Goal: Contribute content: Contribute content

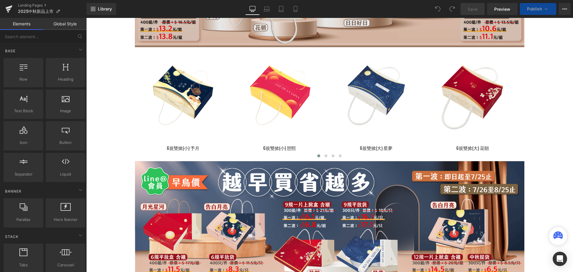
scroll to position [328, 0]
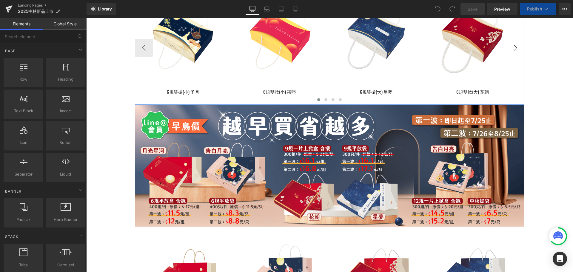
click at [507, 48] on button "›" at bounding box center [515, 48] width 18 height 18
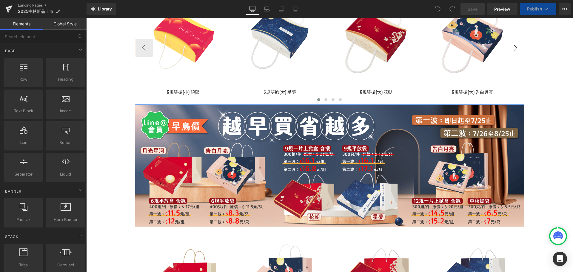
click at [507, 48] on button "›" at bounding box center [515, 48] width 18 height 18
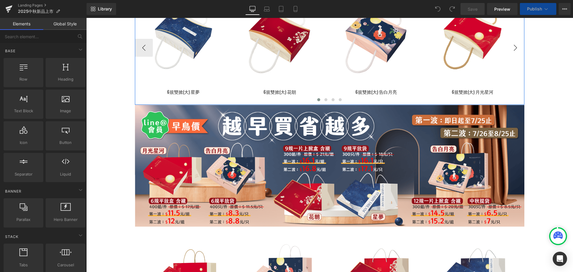
click at [507, 48] on button "›" at bounding box center [515, 48] width 18 height 18
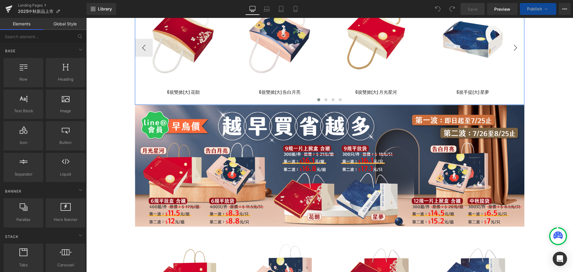
click at [507, 48] on button "›" at bounding box center [515, 48] width 18 height 18
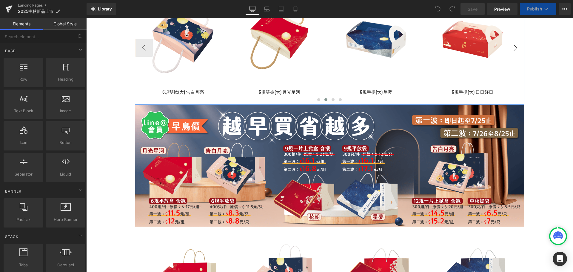
click at [507, 48] on button "›" at bounding box center [515, 48] width 18 height 18
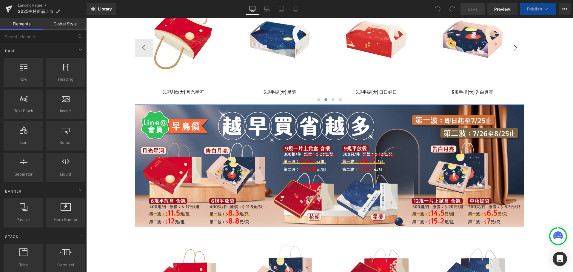
click at [507, 48] on button "›" at bounding box center [515, 48] width 18 height 18
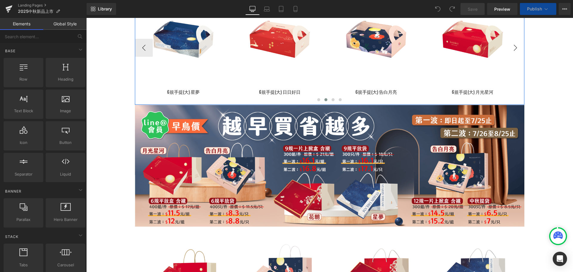
click at [507, 48] on button "›" at bounding box center [515, 48] width 18 height 18
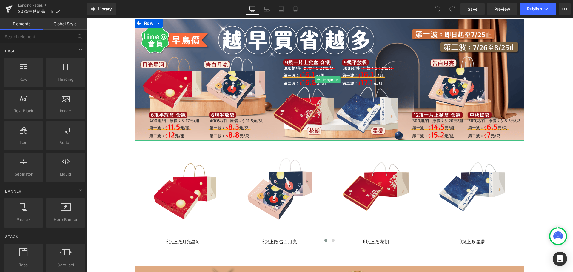
scroll to position [507, 0]
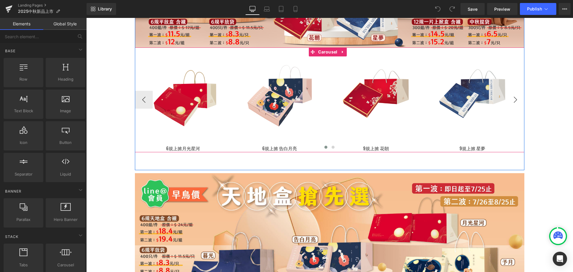
click at [511, 100] on button "›" at bounding box center [515, 100] width 18 height 18
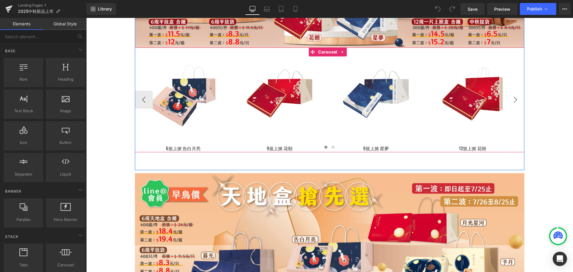
click at [511, 100] on button "›" at bounding box center [515, 100] width 18 height 18
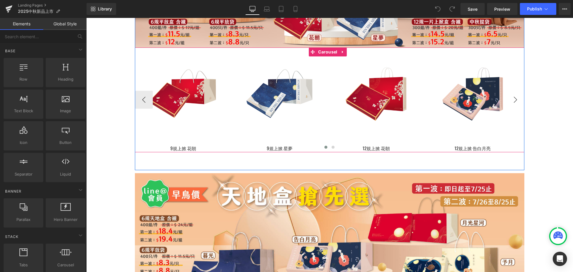
click at [511, 100] on button "›" at bounding box center [515, 100] width 18 height 18
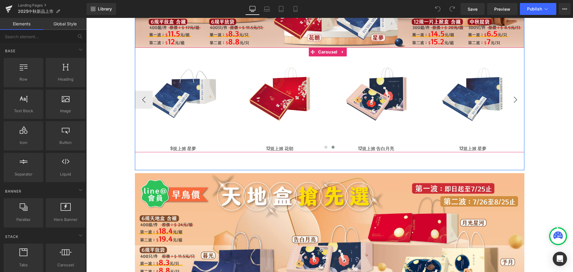
click at [511, 100] on button "›" at bounding box center [515, 100] width 18 height 18
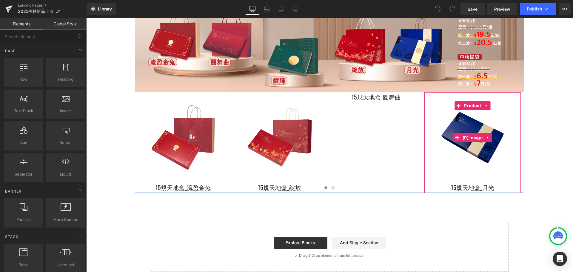
scroll to position [1969, 0]
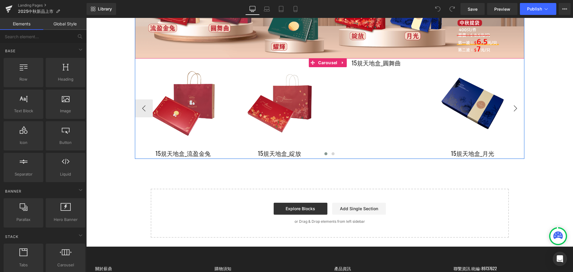
click at [506, 99] on button "›" at bounding box center [515, 108] width 18 height 18
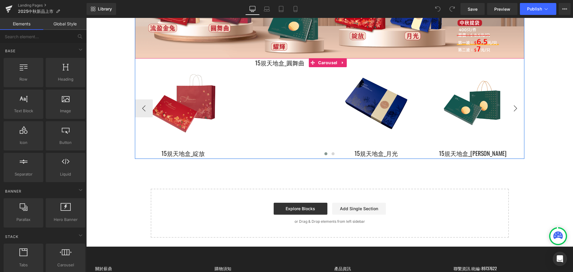
click at [506, 99] on button "›" at bounding box center [515, 108] width 18 height 18
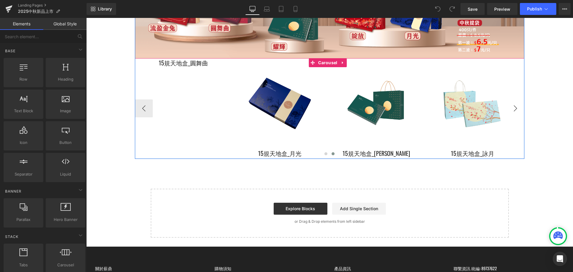
click at [506, 99] on button "›" at bounding box center [515, 108] width 18 height 18
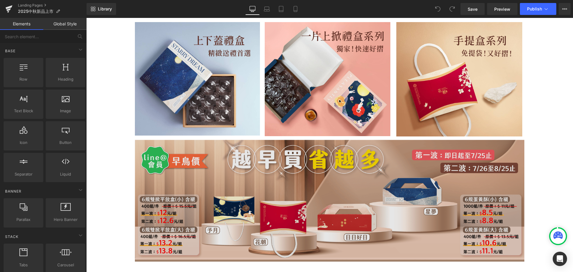
scroll to position [149, 0]
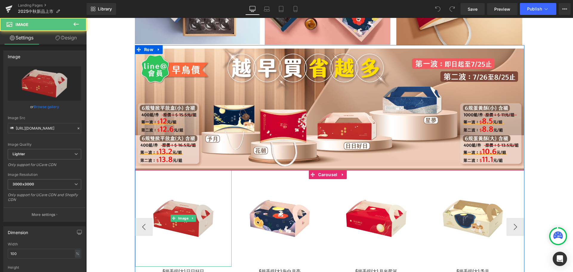
click at [182, 211] on img at bounding box center [183, 218] width 96 height 96
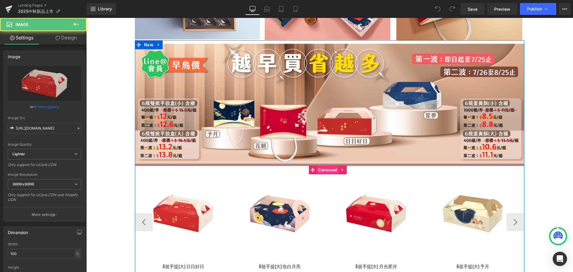
scroll to position [268, 0]
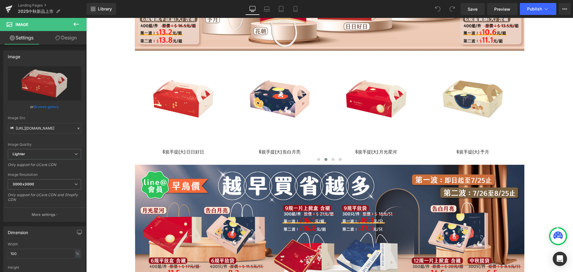
click at [77, 26] on icon at bounding box center [75, 24] width 7 height 7
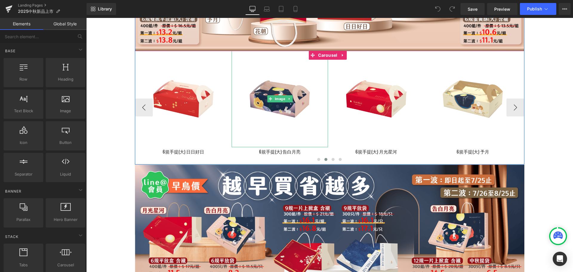
click at [270, 92] on img at bounding box center [280, 99] width 96 height 96
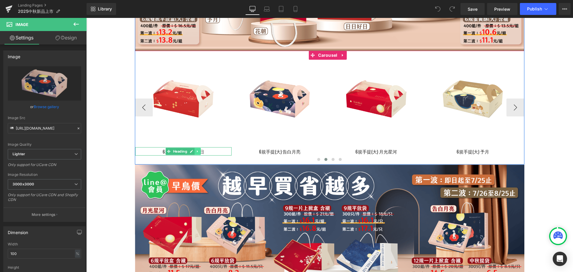
click at [197, 149] on icon at bounding box center [197, 151] width 3 height 4
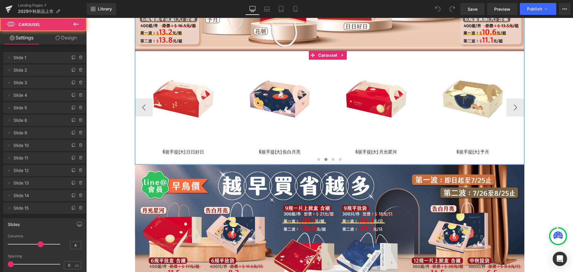
click at [217, 156] on div at bounding box center [329, 160] width 389 height 9
click at [265, 149] on icon at bounding box center [265, 150] width 3 height 3
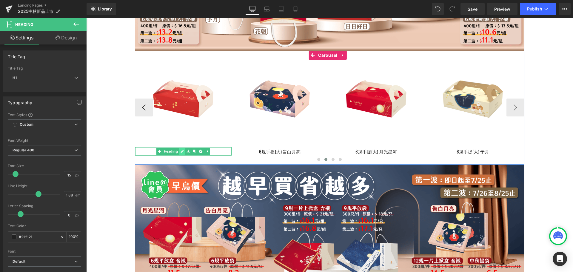
click at [182, 150] on icon at bounding box center [182, 151] width 3 height 3
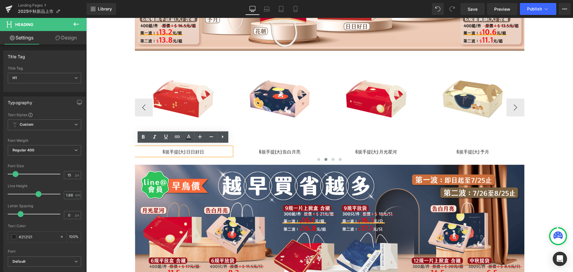
click at [178, 161] on div at bounding box center [329, 160] width 389 height 9
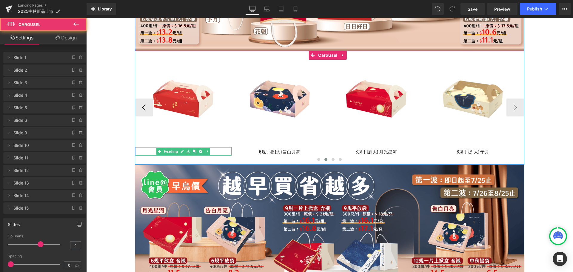
click at [163, 150] on div "6規手提(大) 日日好日 Heading" at bounding box center [183, 151] width 96 height 8
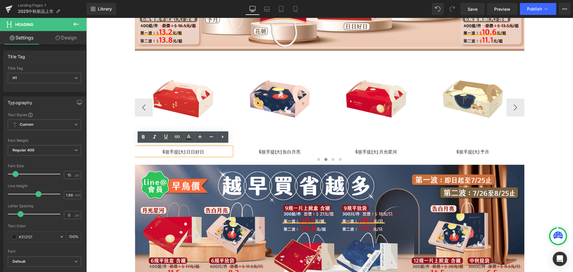
click at [154, 149] on h1 "6規手提(大) 日日好日" at bounding box center [183, 151] width 96 height 8
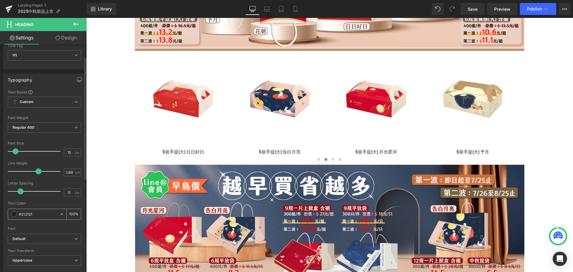
scroll to position [0, 0]
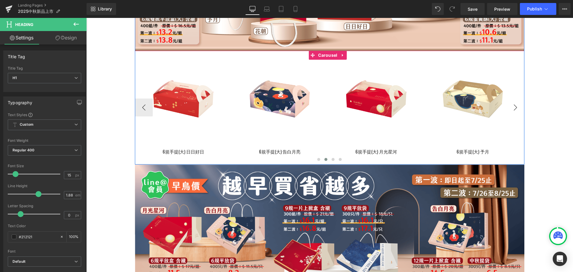
click at [510, 107] on button "›" at bounding box center [515, 107] width 18 height 18
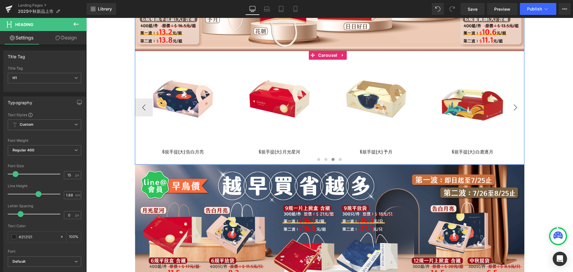
click at [510, 107] on button "›" at bounding box center [515, 107] width 18 height 18
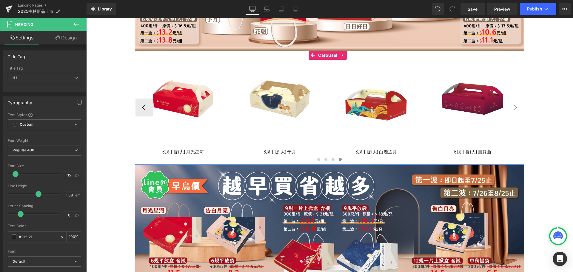
click at [510, 107] on button "›" at bounding box center [515, 107] width 18 height 18
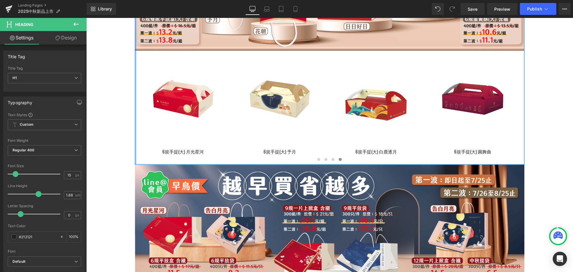
click at [135, 107] on div at bounding box center [135, 45] width 1 height 239
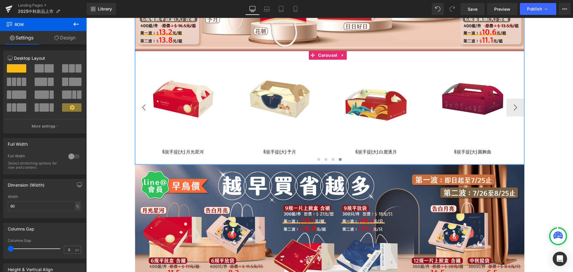
click at [142, 103] on button "‹" at bounding box center [144, 107] width 18 height 18
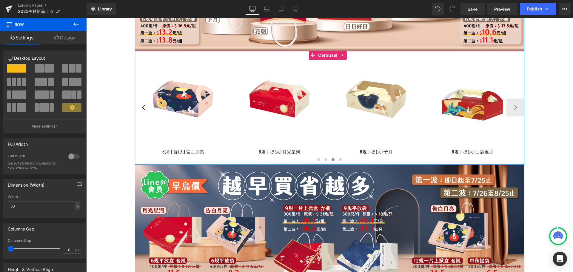
click at [142, 103] on button "‹" at bounding box center [144, 107] width 18 height 18
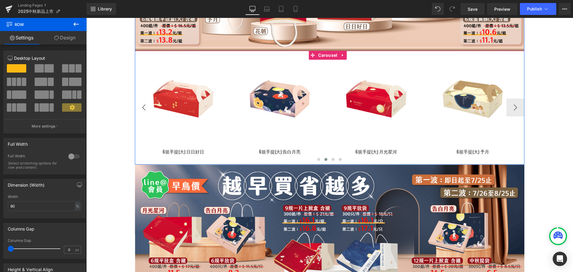
click at [142, 103] on button "‹" at bounding box center [144, 107] width 18 height 18
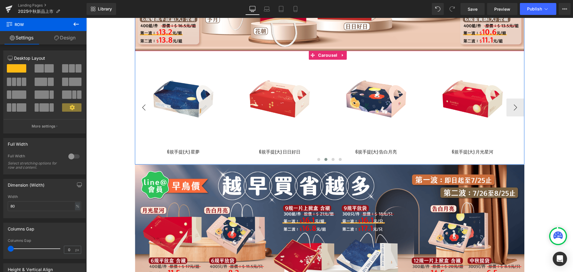
click at [142, 103] on button "‹" at bounding box center [144, 107] width 18 height 18
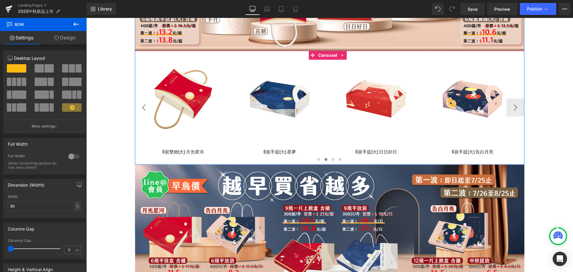
click at [142, 103] on button "‹" at bounding box center [144, 107] width 18 height 18
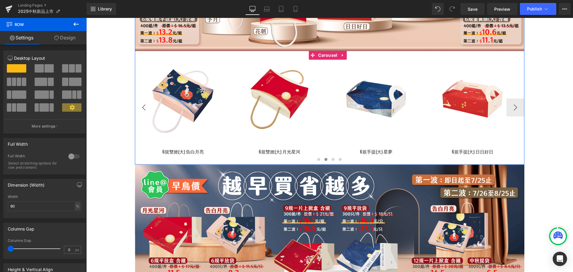
click at [142, 103] on button "‹" at bounding box center [144, 107] width 18 height 18
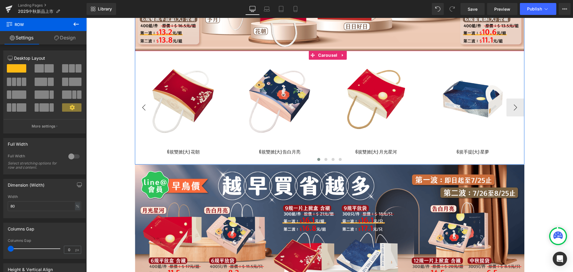
click at [142, 103] on button "‹" at bounding box center [144, 107] width 18 height 18
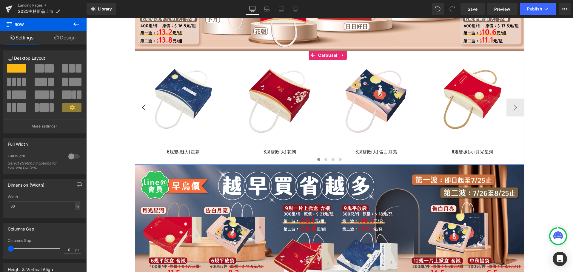
click at [142, 103] on button "‹" at bounding box center [144, 107] width 18 height 18
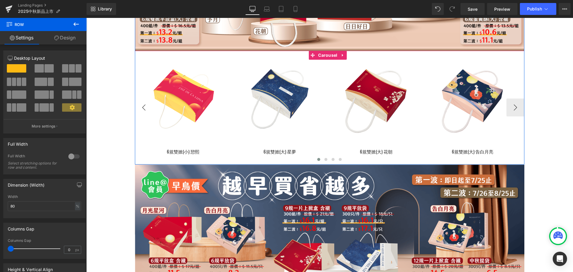
click at [142, 103] on button "‹" at bounding box center [144, 107] width 18 height 18
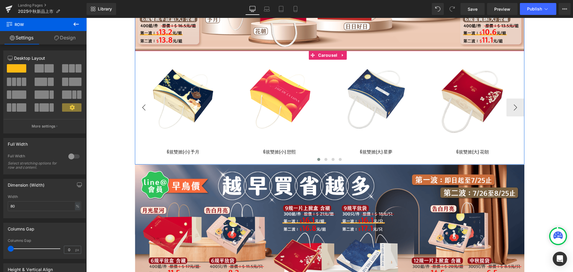
click at [142, 103] on button "‹" at bounding box center [144, 107] width 18 height 18
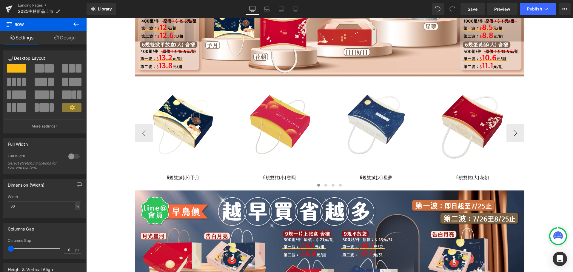
scroll to position [268, 0]
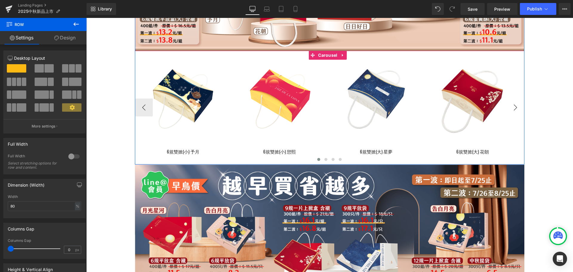
click at [509, 105] on button "›" at bounding box center [515, 107] width 18 height 18
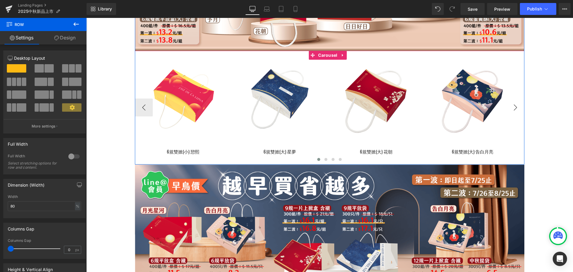
click at [509, 105] on button "›" at bounding box center [515, 107] width 18 height 18
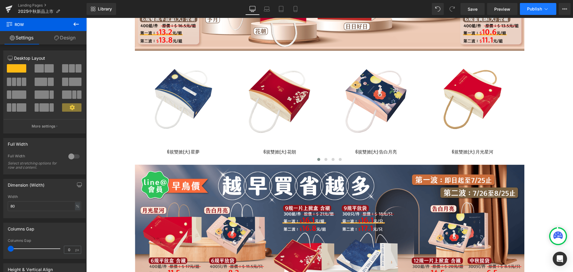
click at [530, 10] on span "Publish" at bounding box center [534, 9] width 15 height 5
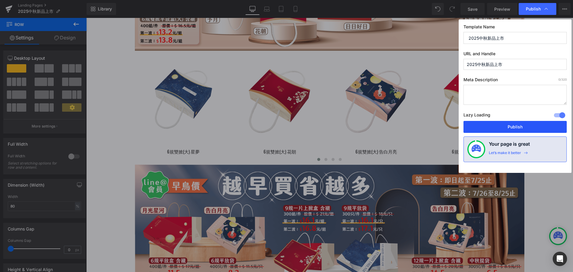
click at [515, 126] on button "Publish" at bounding box center [514, 127] width 103 height 12
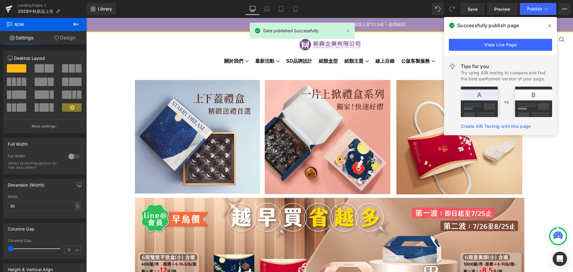
click at [547, 27] on span at bounding box center [550, 26] width 10 height 10
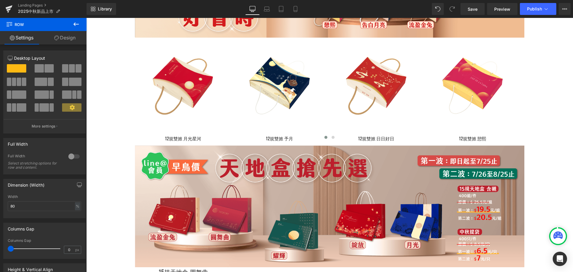
scroll to position [1909, 0]
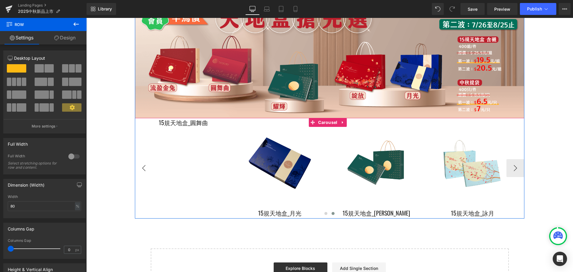
click at [146, 161] on button "‹" at bounding box center [144, 168] width 18 height 18
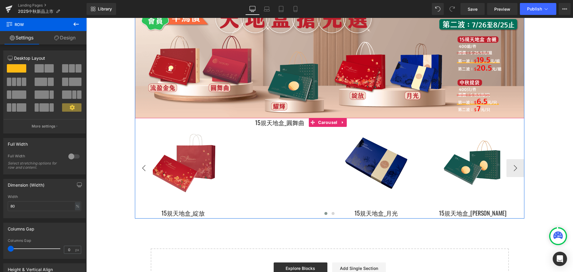
click at [146, 161] on button "‹" at bounding box center [144, 168] width 18 height 18
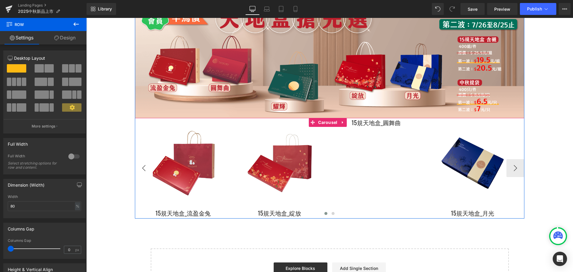
click at [146, 161] on button "‹" at bounding box center [144, 168] width 18 height 18
click at [392, 160] on div "Sale Off (P) Image 15規天地盒_流盈金兔 (P) Title Product" at bounding box center [424, 168] width 579 height 101
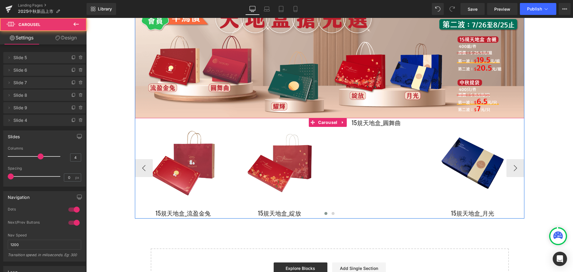
click at [360, 156] on div "Sale Off (P) Image 15規天地盒_流盈金兔 (P) Title Product" at bounding box center [424, 168] width 579 height 101
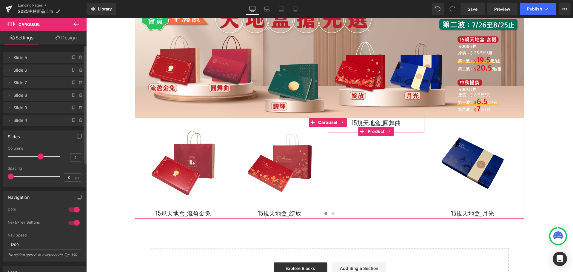
click at [55, 85] on span "Slide 7" at bounding box center [38, 82] width 50 height 11
click at [78, 83] on icon at bounding box center [80, 82] width 5 height 5
click at [77, 83] on button "Delete" at bounding box center [74, 83] width 19 height 8
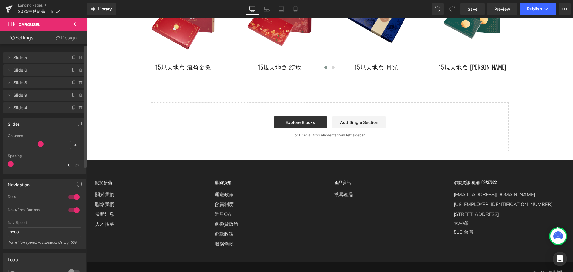
scroll to position [1936, 0]
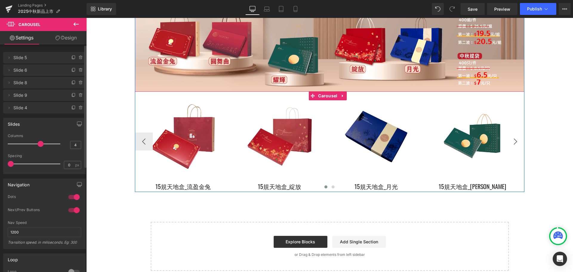
click at [508, 132] on button "›" at bounding box center [515, 141] width 18 height 18
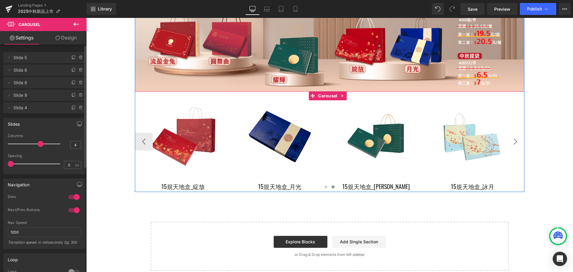
click at [508, 132] on button "›" at bounding box center [515, 141] width 18 height 18
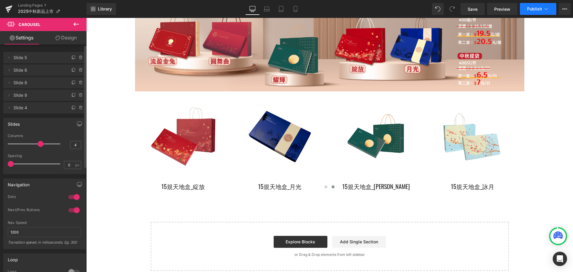
click at [527, 10] on span "Publish" at bounding box center [534, 9] width 15 height 5
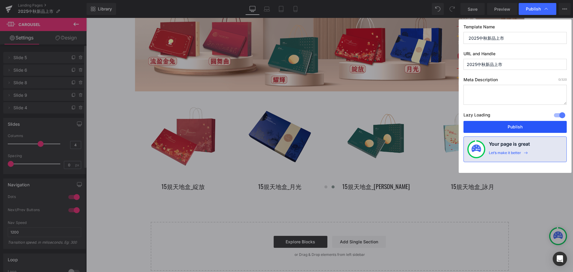
click at [510, 124] on button "Publish" at bounding box center [514, 127] width 103 height 12
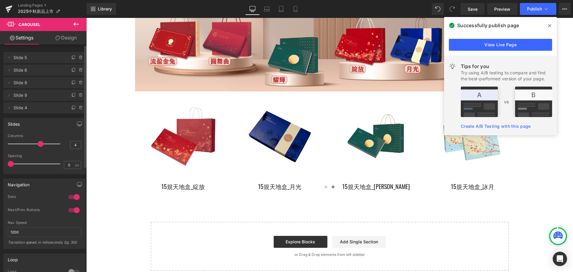
click at [549, 27] on icon at bounding box center [549, 25] width 3 height 3
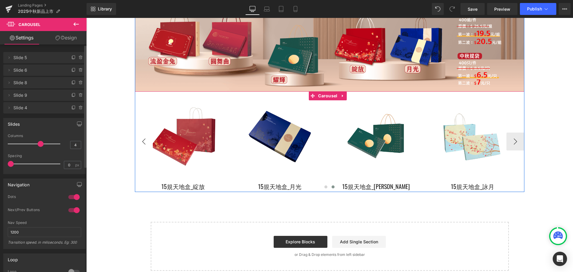
click at [140, 136] on button "‹" at bounding box center [144, 141] width 18 height 18
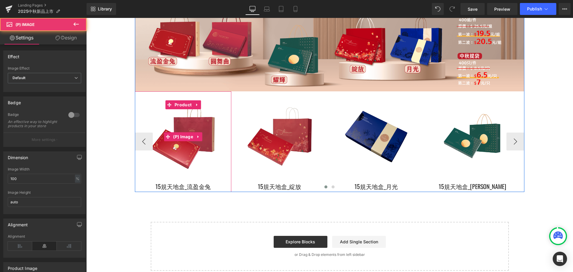
click at [196, 143] on img at bounding box center [183, 136] width 90 height 90
click at [191, 116] on img at bounding box center [183, 136] width 90 height 90
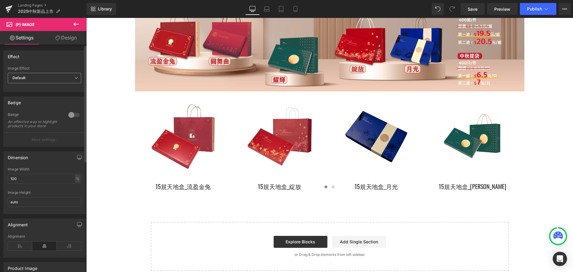
click at [36, 76] on span "Default" at bounding box center [44, 78] width 73 height 10
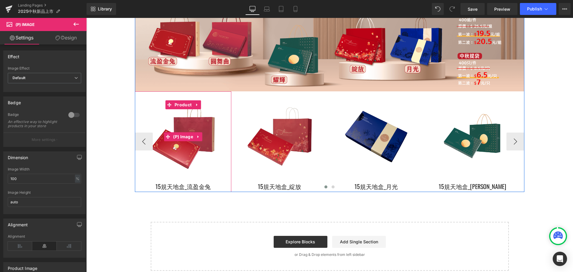
click at [183, 135] on img at bounding box center [183, 136] width 90 height 90
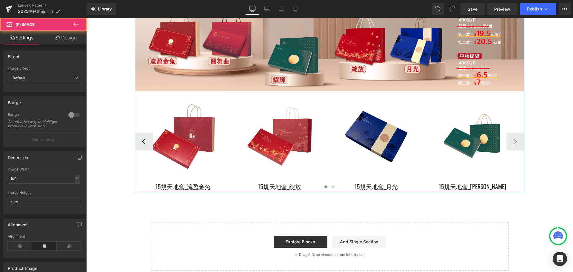
click at [244, 155] on img at bounding box center [279, 136] width 90 height 90
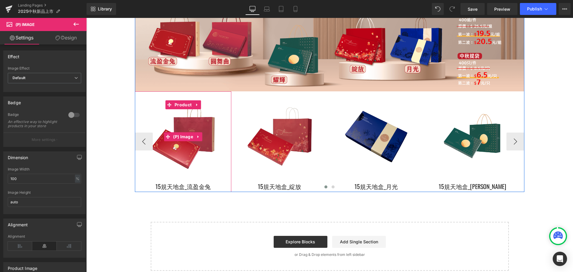
click at [186, 149] on img at bounding box center [183, 136] width 90 height 90
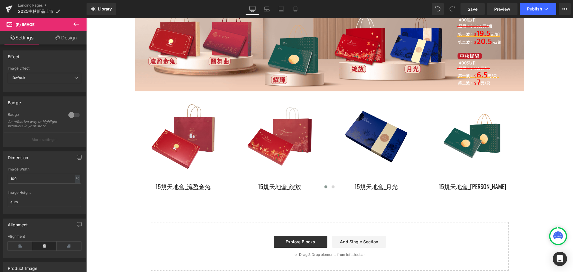
click at [28, 24] on span "(P) Image" at bounding box center [25, 24] width 19 height 5
click at [75, 23] on icon at bounding box center [75, 24] width 7 height 7
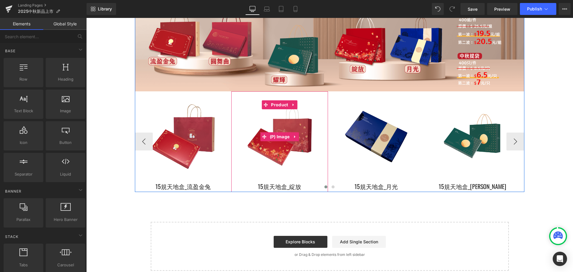
click at [268, 118] on img at bounding box center [279, 136] width 90 height 90
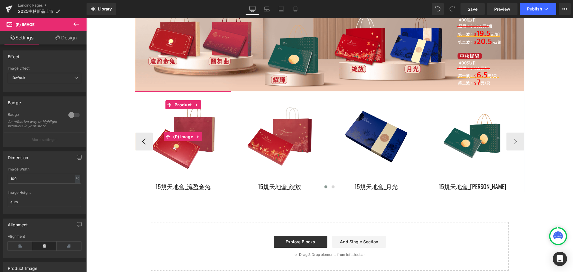
click at [171, 107] on img at bounding box center [183, 136] width 90 height 90
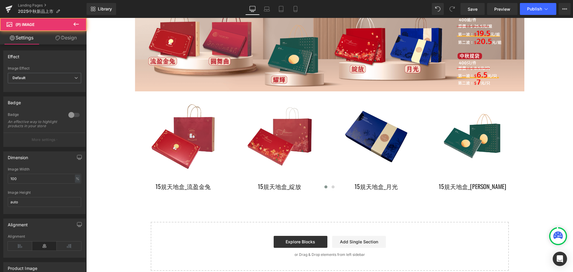
click at [70, 38] on link "Design" at bounding box center [65, 37] width 43 height 13
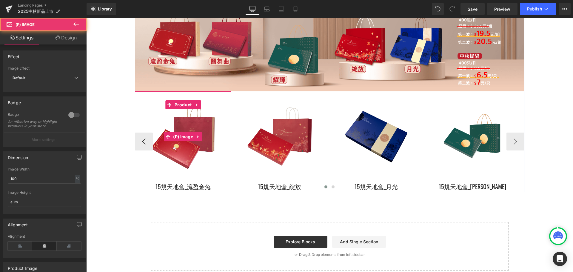
click at [174, 111] on img at bounding box center [183, 136] width 90 height 90
click at [176, 111] on img at bounding box center [183, 136] width 90 height 90
click at [179, 151] on img at bounding box center [183, 136] width 90 height 90
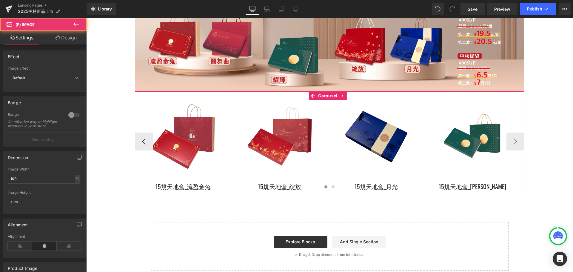
click at [175, 183] on div at bounding box center [329, 187] width 389 height 9
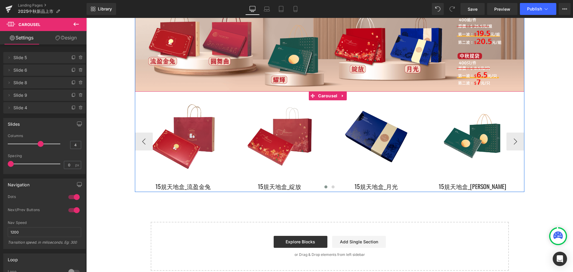
click at [187, 183] on div at bounding box center [329, 187] width 389 height 9
click at [194, 183] on div at bounding box center [329, 187] width 389 height 9
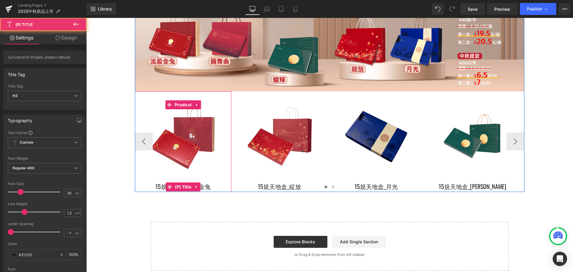
click at [197, 182] on h3 "15規天地盒_流盈金兔" at bounding box center [183, 187] width 90 height 10
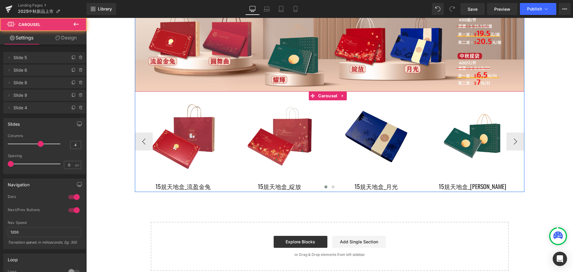
click at [204, 183] on div at bounding box center [329, 187] width 389 height 9
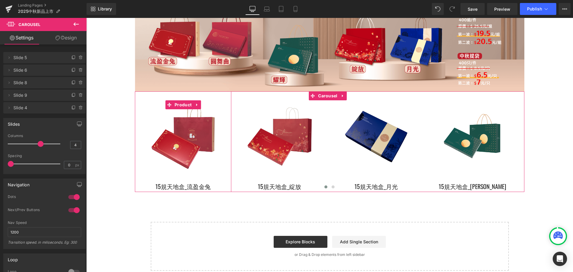
click at [44, 58] on span "Slide 5" at bounding box center [38, 57] width 50 height 11
click at [6, 55] on li "Delete Cancel Slide 5 Slide 5 Name Slide 5" at bounding box center [44, 57] width 82 height 11
click at [7, 56] on icon at bounding box center [9, 57] width 5 height 5
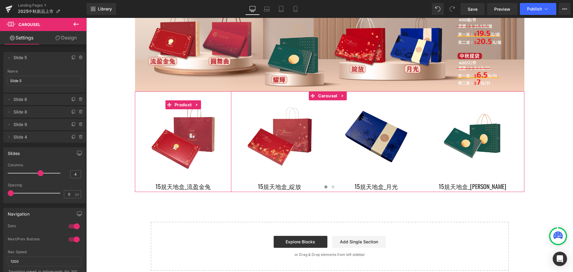
click at [41, 63] on span "Slide 5" at bounding box center [38, 57] width 50 height 11
click at [45, 58] on span "Slide 5" at bounding box center [38, 57] width 50 height 11
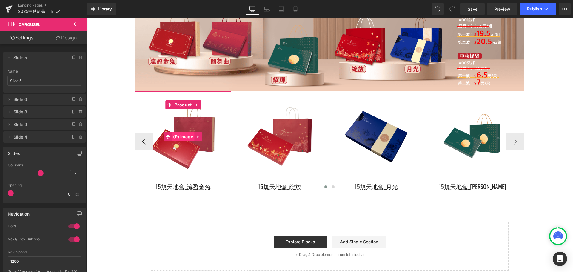
click at [189, 132] on span "(P) Image" at bounding box center [183, 136] width 23 height 9
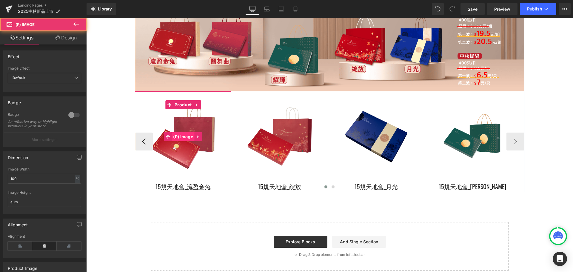
click at [189, 132] on span "(P) Image" at bounding box center [183, 136] width 23 height 9
click at [198, 134] on icon at bounding box center [198, 136] width 4 height 4
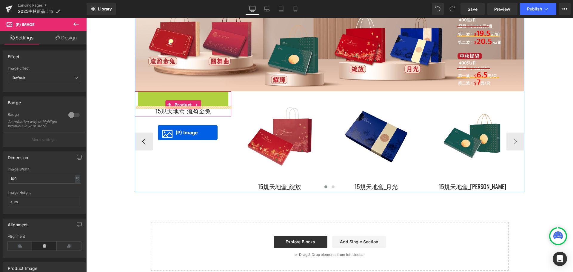
drag, startPoint x: 155, startPoint y: 127, endPoint x: 158, endPoint y: 132, distance: 6.1
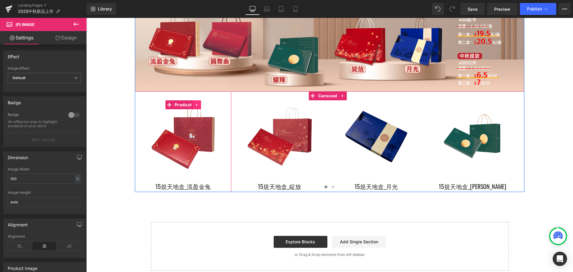
click at [197, 102] on icon at bounding box center [197, 104] width 4 height 4
click at [208, 102] on icon at bounding box center [208, 104] width 4 height 4
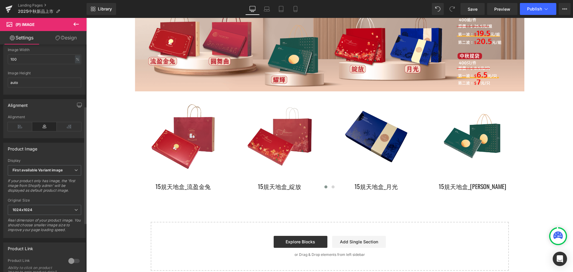
scroll to position [0, 0]
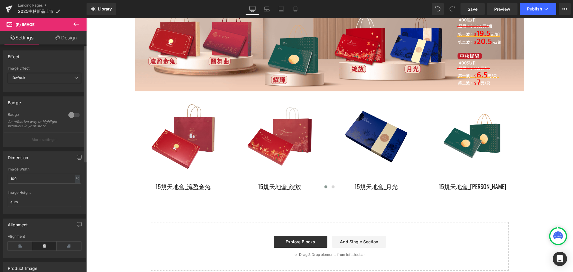
click at [53, 82] on span "Default" at bounding box center [44, 78] width 73 height 10
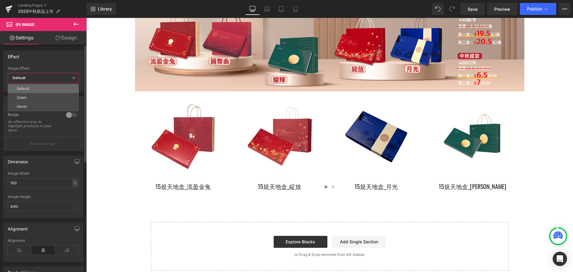
click at [47, 89] on li "Default" at bounding box center [43, 88] width 71 height 9
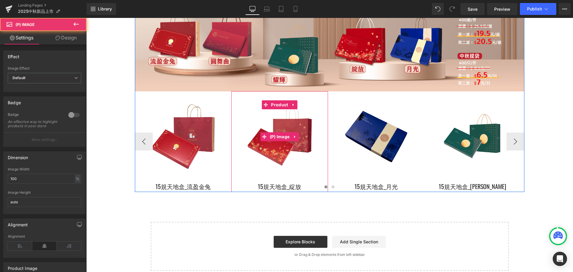
click at [275, 141] on img at bounding box center [279, 136] width 90 height 90
click at [275, 110] on img at bounding box center [279, 136] width 90 height 90
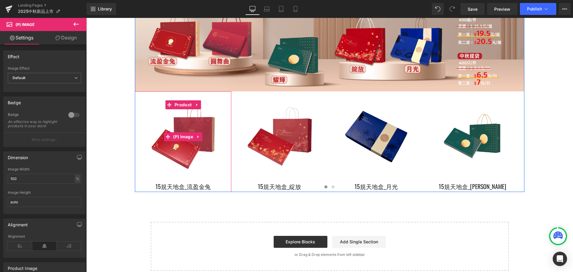
click at [168, 141] on img at bounding box center [183, 136] width 90 height 90
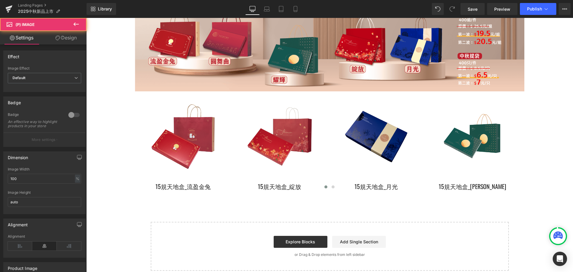
click at [15, 21] on span "(P) Image" at bounding box center [36, 24] width 60 height 13
drag, startPoint x: 30, startPoint y: 25, endPoint x: 35, endPoint y: 27, distance: 4.7
click at [33, 27] on span "(P) Image" at bounding box center [25, 24] width 19 height 5
click at [75, 26] on icon at bounding box center [75, 24] width 7 height 7
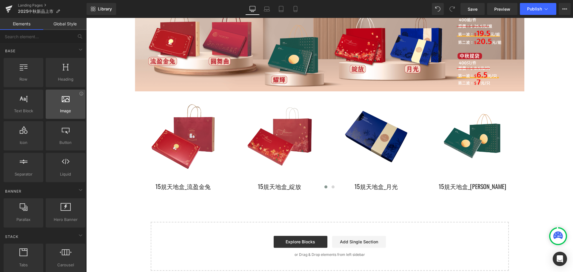
click at [73, 104] on div at bounding box center [65, 100] width 36 height 13
click at [61, 107] on div at bounding box center [65, 100] width 36 height 13
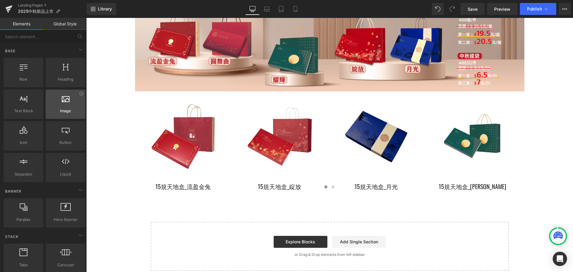
click at [61, 107] on div at bounding box center [65, 100] width 36 height 13
click at [53, 104] on div at bounding box center [65, 100] width 36 height 13
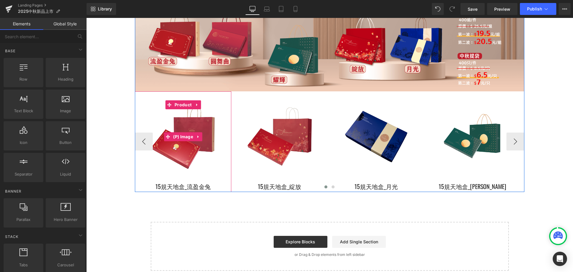
click at [186, 114] on img at bounding box center [183, 136] width 90 height 90
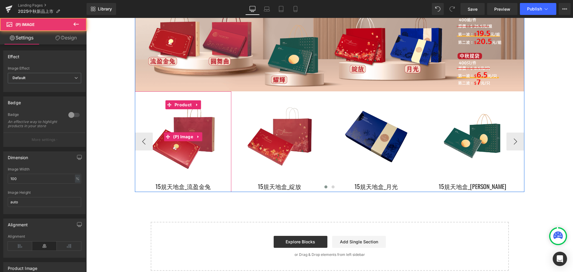
click at [186, 114] on img at bounding box center [183, 136] width 90 height 90
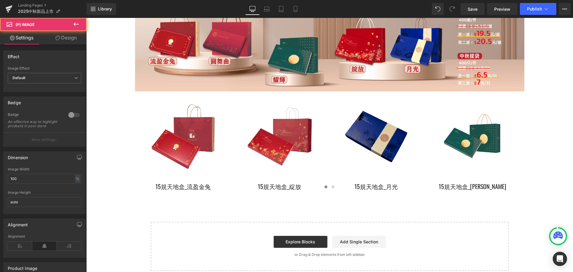
click at [28, 24] on span "(P) Image" at bounding box center [25, 24] width 19 height 5
click at [6, 24] on span "(P) Image" at bounding box center [43, 24] width 87 height 13
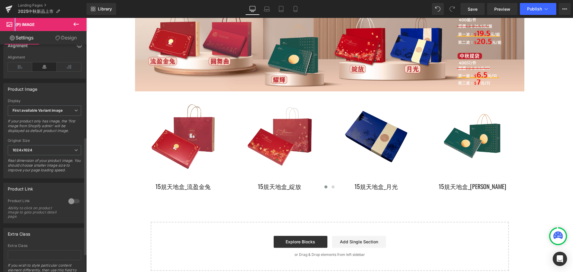
scroll to position [214, 0]
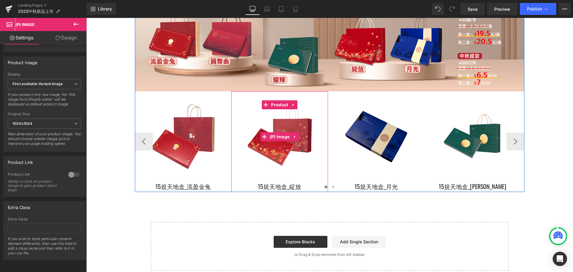
click at [278, 132] on li "(P) Image" at bounding box center [275, 136] width 31 height 9
click at [279, 141] on img at bounding box center [279, 136] width 90 height 90
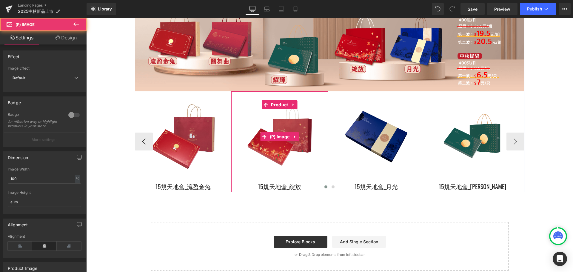
click at [271, 148] on img at bounding box center [279, 136] width 90 height 90
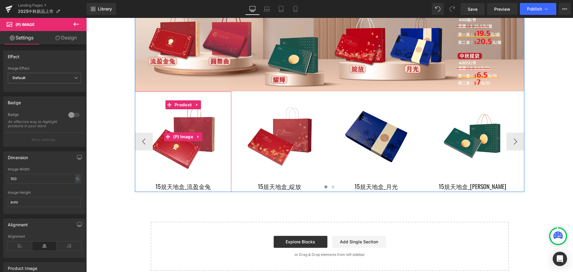
click at [180, 145] on img at bounding box center [183, 136] width 90 height 90
drag, startPoint x: 197, startPoint y: 145, endPoint x: 214, endPoint y: 145, distance: 16.1
click at [198, 145] on img at bounding box center [183, 136] width 90 height 90
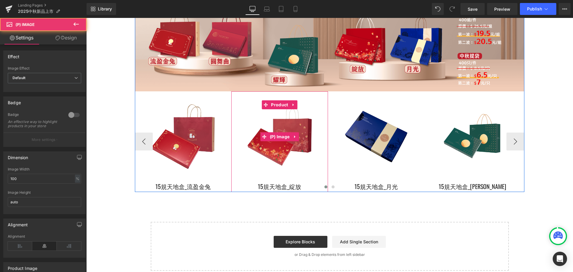
click at [278, 149] on img at bounding box center [279, 136] width 90 height 90
click at [344, 150] on img at bounding box center [376, 136] width 90 height 90
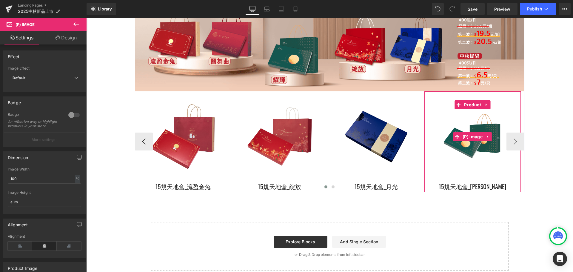
click at [442, 148] on img at bounding box center [472, 136] width 90 height 90
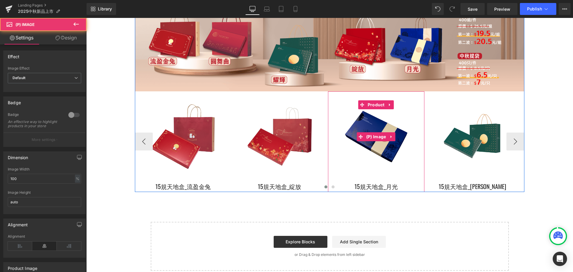
click at [356, 152] on img at bounding box center [376, 136] width 90 height 90
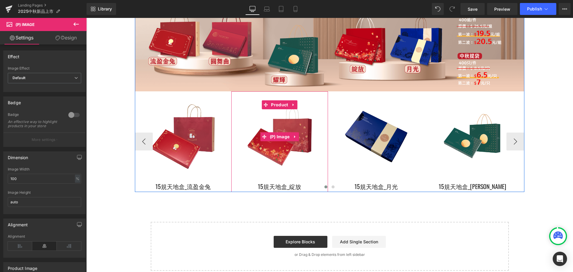
click at [274, 152] on img at bounding box center [279, 136] width 90 height 90
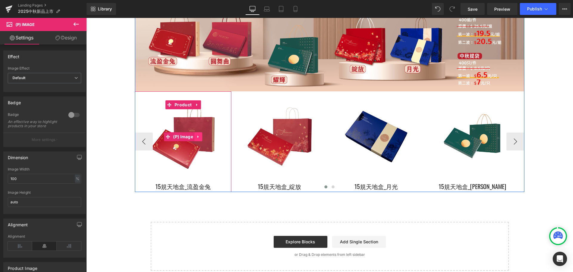
click at [199, 134] on icon at bounding box center [198, 136] width 4 height 4
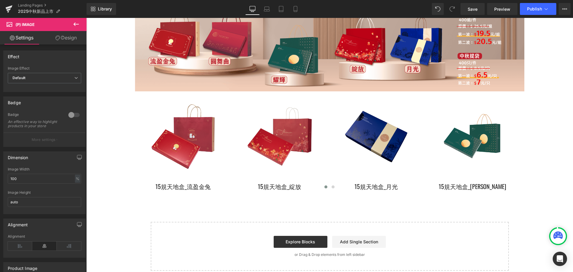
click at [54, 39] on link "Design" at bounding box center [65, 37] width 43 height 13
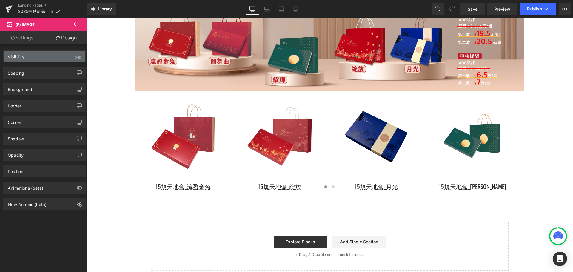
click at [49, 51] on div "Visibility (All)" at bounding box center [45, 56] width 82 height 11
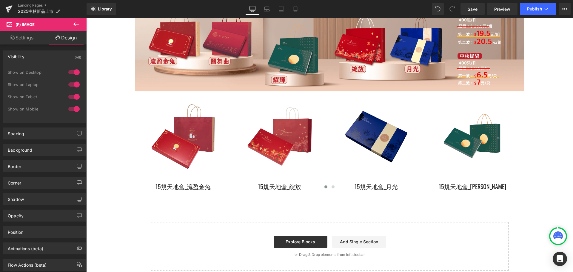
click at [46, 54] on div "Visibility (All)" at bounding box center [45, 56] width 82 height 11
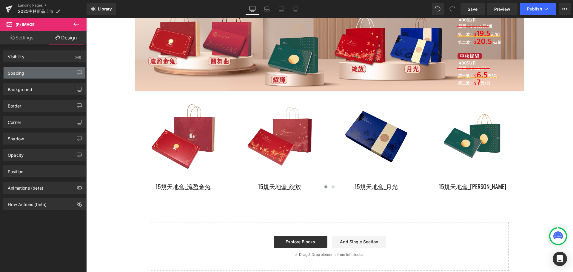
click at [39, 72] on div "Spacing" at bounding box center [45, 72] width 82 height 11
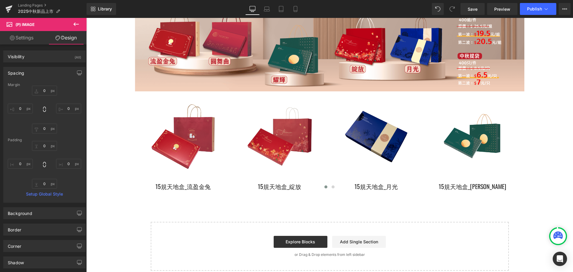
click at [39, 72] on div "Spacing" at bounding box center [45, 72] width 82 height 11
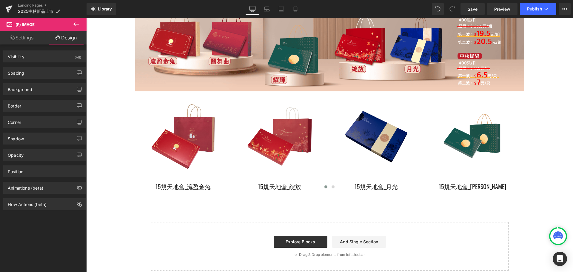
click at [29, 33] on link "Settings" at bounding box center [21, 37] width 43 height 13
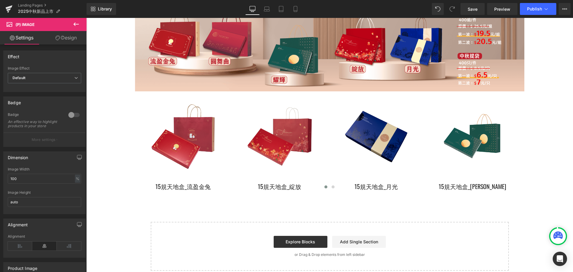
click at [72, 24] on button at bounding box center [76, 24] width 21 height 13
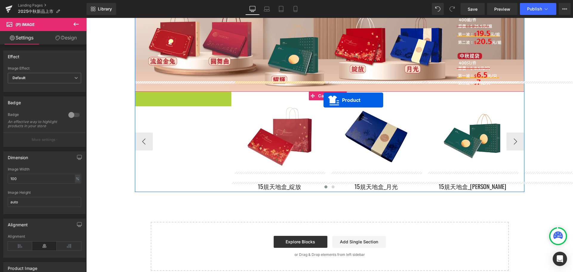
drag, startPoint x: 168, startPoint y: 95, endPoint x: 323, endPoint y: 100, distance: 155.2
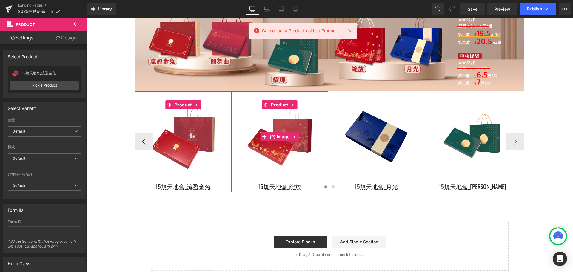
click at [290, 109] on img at bounding box center [279, 136] width 90 height 90
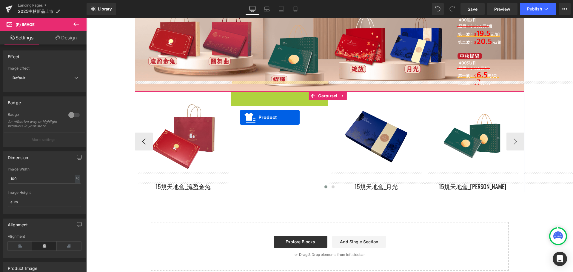
drag, startPoint x: 265, startPoint y: 95, endPoint x: 240, endPoint y: 117, distance: 33.4
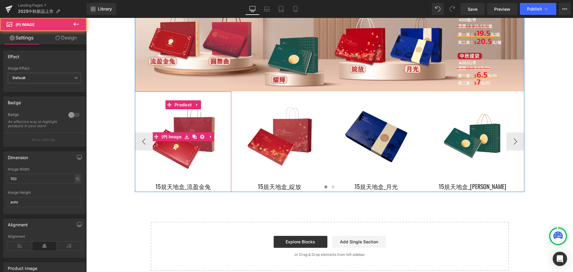
click at [175, 115] on img at bounding box center [183, 136] width 90 height 90
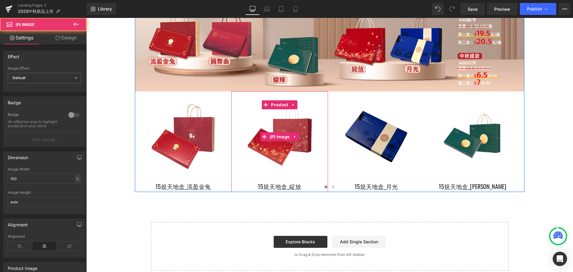
click at [267, 117] on img at bounding box center [279, 136] width 90 height 90
click at [274, 138] on img at bounding box center [279, 136] width 90 height 90
click at [275, 140] on img at bounding box center [279, 136] width 90 height 90
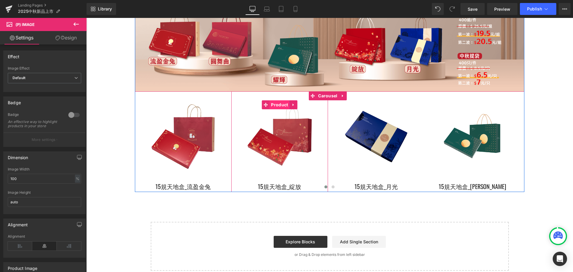
click at [280, 100] on span "Product" at bounding box center [279, 104] width 20 height 9
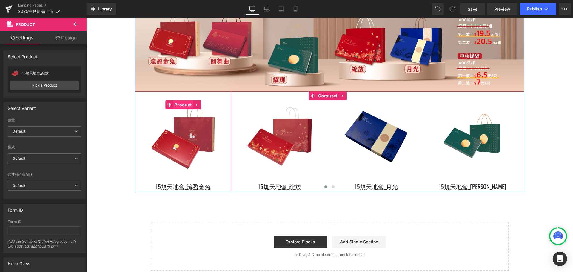
click at [184, 100] on span "Product" at bounding box center [183, 104] width 20 height 9
click at [184, 101] on span "Product" at bounding box center [183, 105] width 20 height 9
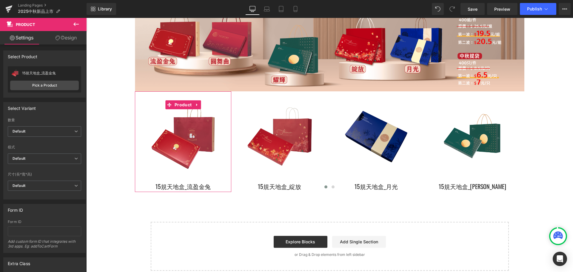
click at [51, 74] on div "15規天地盒_流盈金兔" at bounding box center [50, 73] width 57 height 4
click at [17, 25] on span "Product" at bounding box center [25, 24] width 19 height 5
click at [75, 23] on icon at bounding box center [75, 24] width 7 height 7
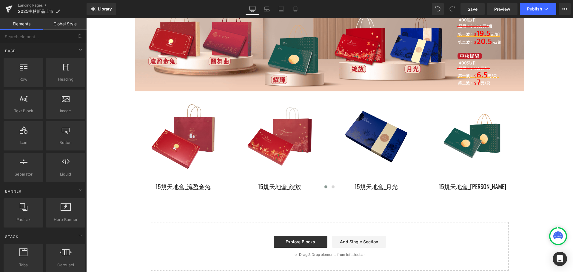
click at [75, 23] on link "Global Style" at bounding box center [64, 24] width 43 height 12
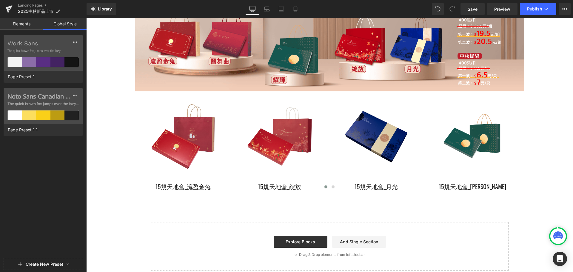
click at [30, 23] on link "Elements" at bounding box center [21, 24] width 43 height 12
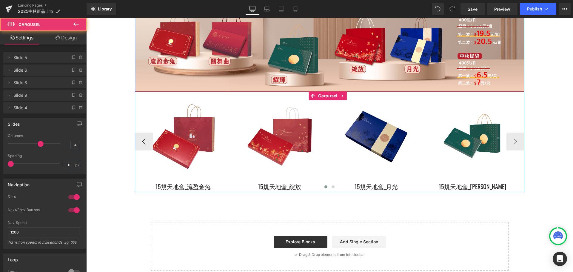
click at [192, 183] on div at bounding box center [329, 187] width 389 height 9
click at [145, 183] on div at bounding box center [329, 187] width 389 height 9
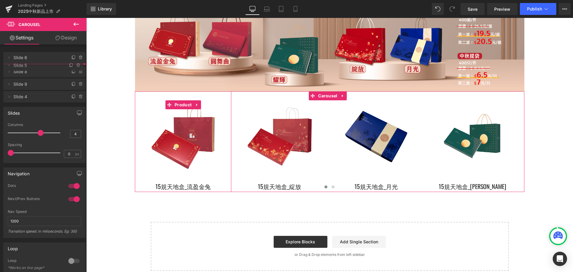
drag, startPoint x: 30, startPoint y: 58, endPoint x: 33, endPoint y: 66, distance: 8.2
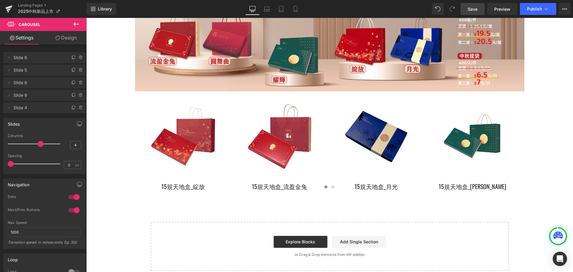
click at [476, 9] on span "Save" at bounding box center [472, 9] width 10 height 6
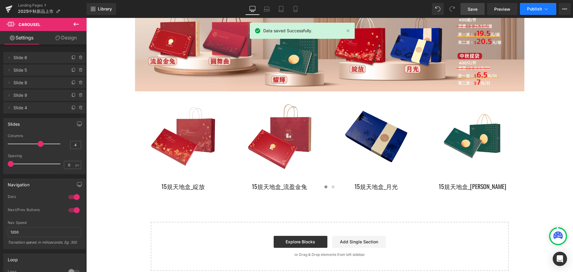
click at [533, 7] on span "Publish" at bounding box center [534, 9] width 15 height 5
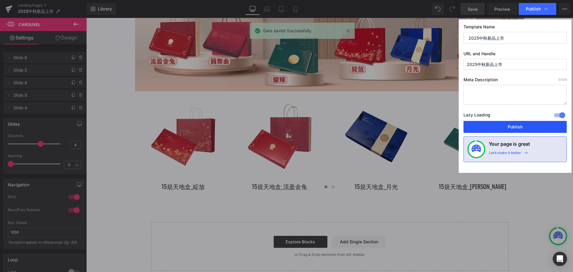
drag, startPoint x: 507, startPoint y: 125, endPoint x: 378, endPoint y: 101, distance: 130.9
click at [507, 125] on button "Publish" at bounding box center [514, 127] width 103 height 12
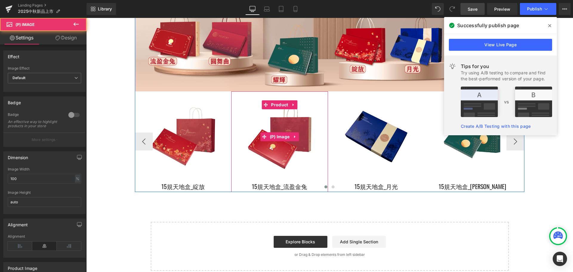
click at [292, 146] on img at bounding box center [279, 136] width 90 height 90
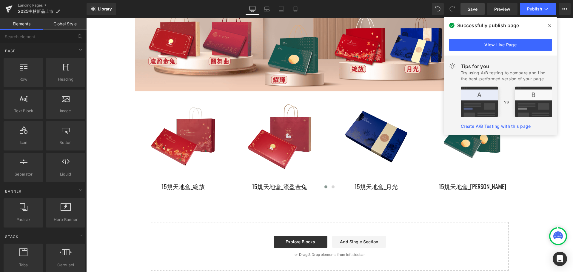
click at [86, 18] on div at bounding box center [86, 18] width 0 height 0
